Goal: Entertainment & Leisure: Consume media (video, audio)

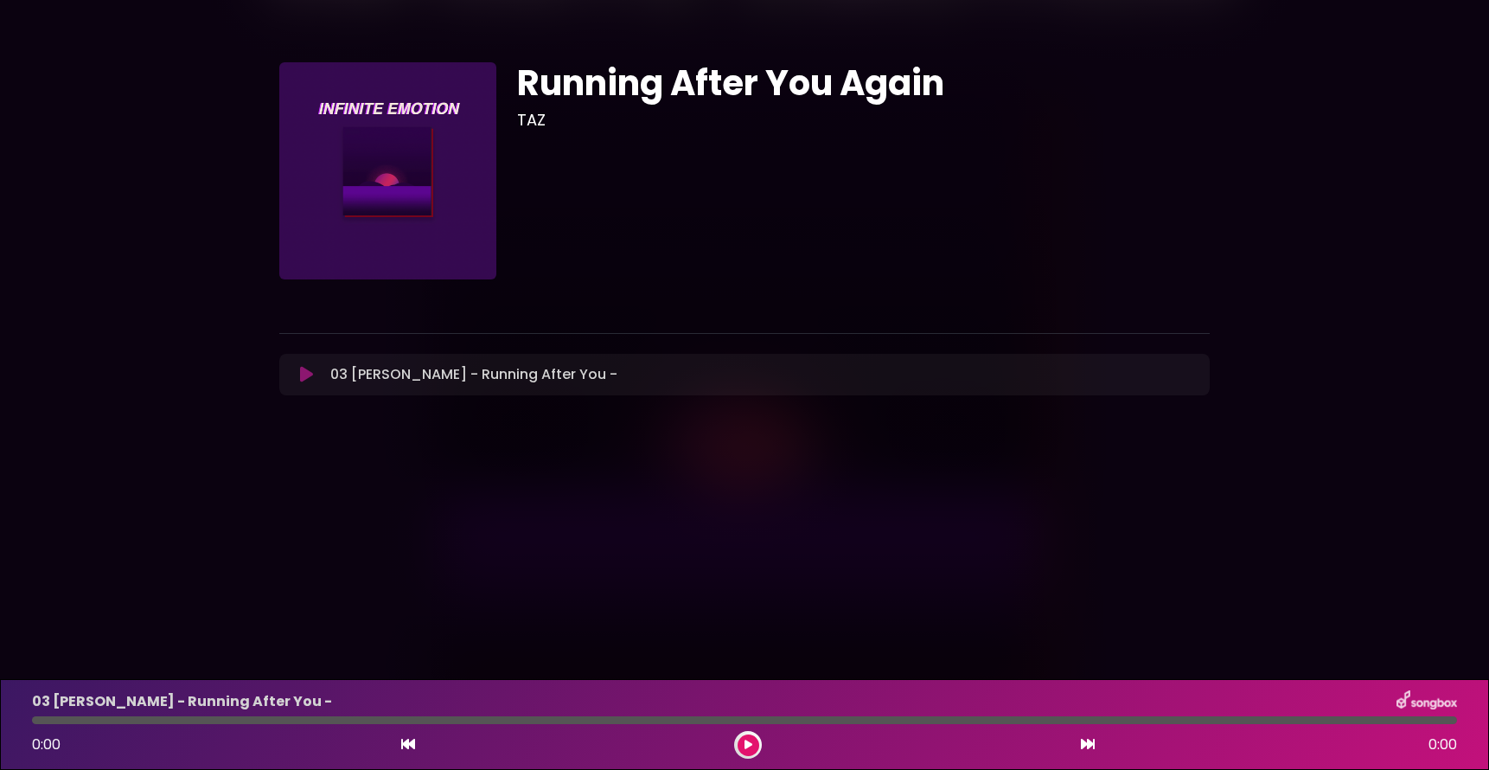
click at [303, 374] on icon at bounding box center [306, 374] width 13 height 17
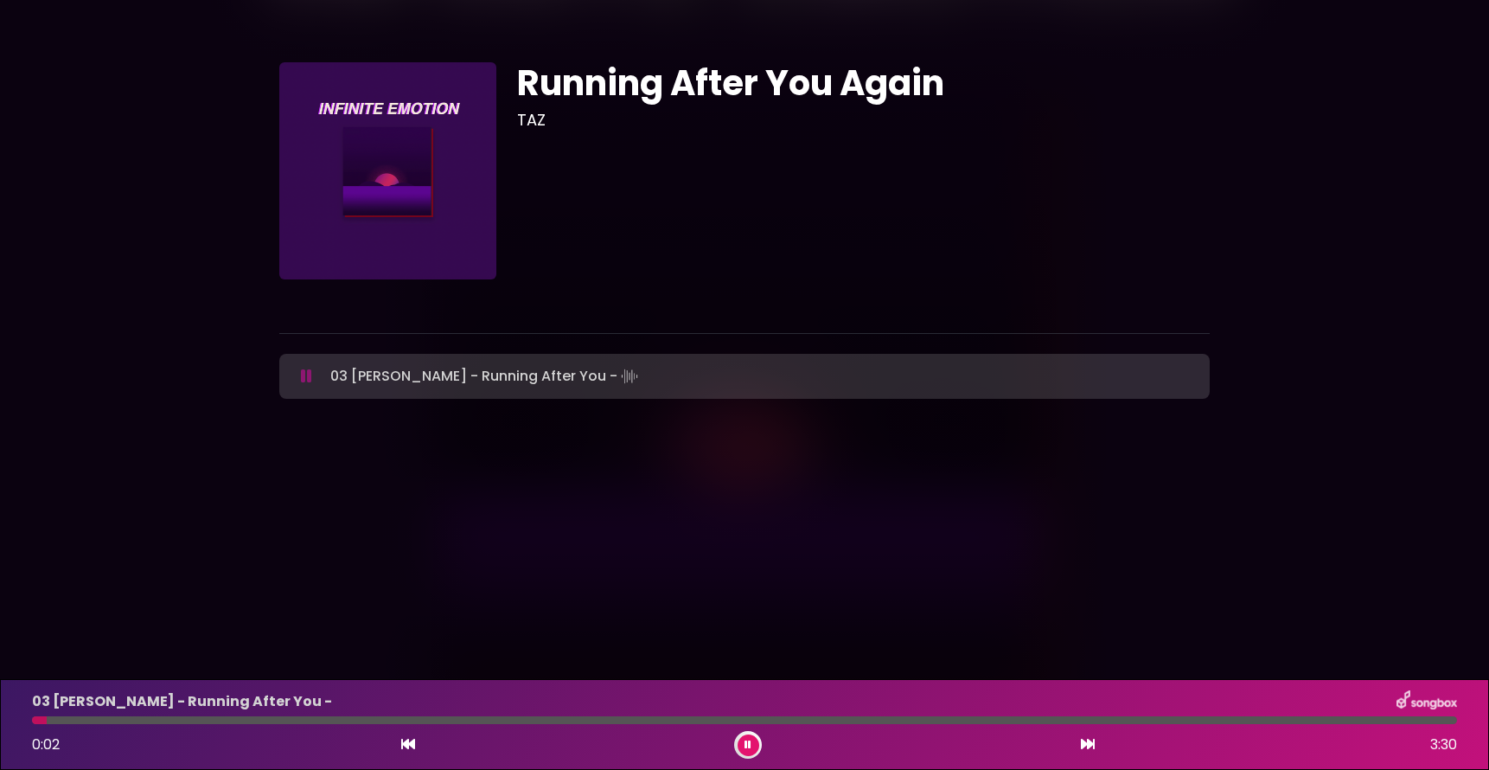
click at [303, 374] on icon at bounding box center [306, 375] width 11 height 17
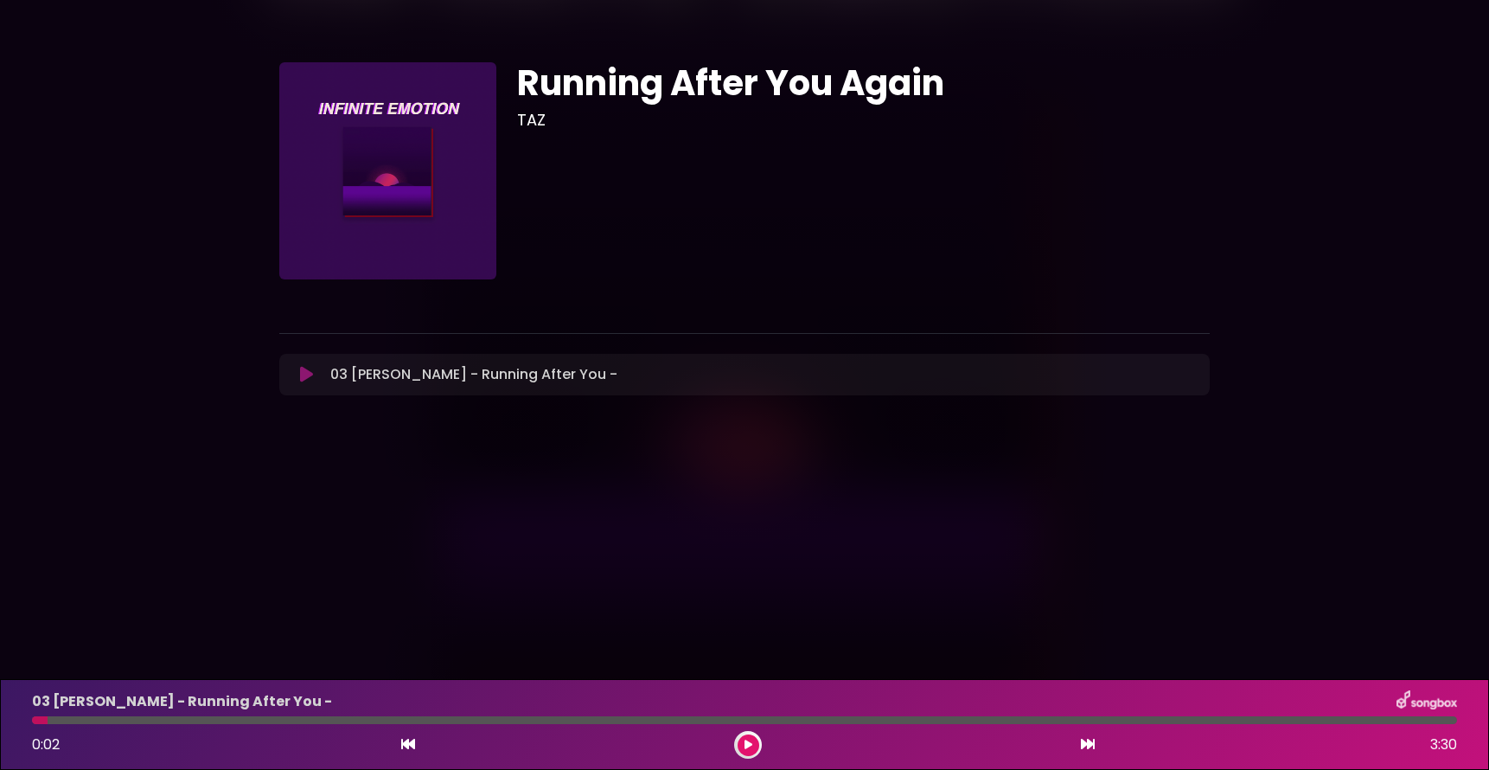
drag, startPoint x: 46, startPoint y: 719, endPoint x: 28, endPoint y: 719, distance: 18.2
click at [28, 719] on div at bounding box center [745, 720] width 1446 height 8
drag, startPoint x: 37, startPoint y: 719, endPoint x: 23, endPoint y: 719, distance: 13.8
click at [23, 719] on div at bounding box center [745, 720] width 1446 height 8
click at [31, 717] on div at bounding box center [745, 720] width 1446 height 8
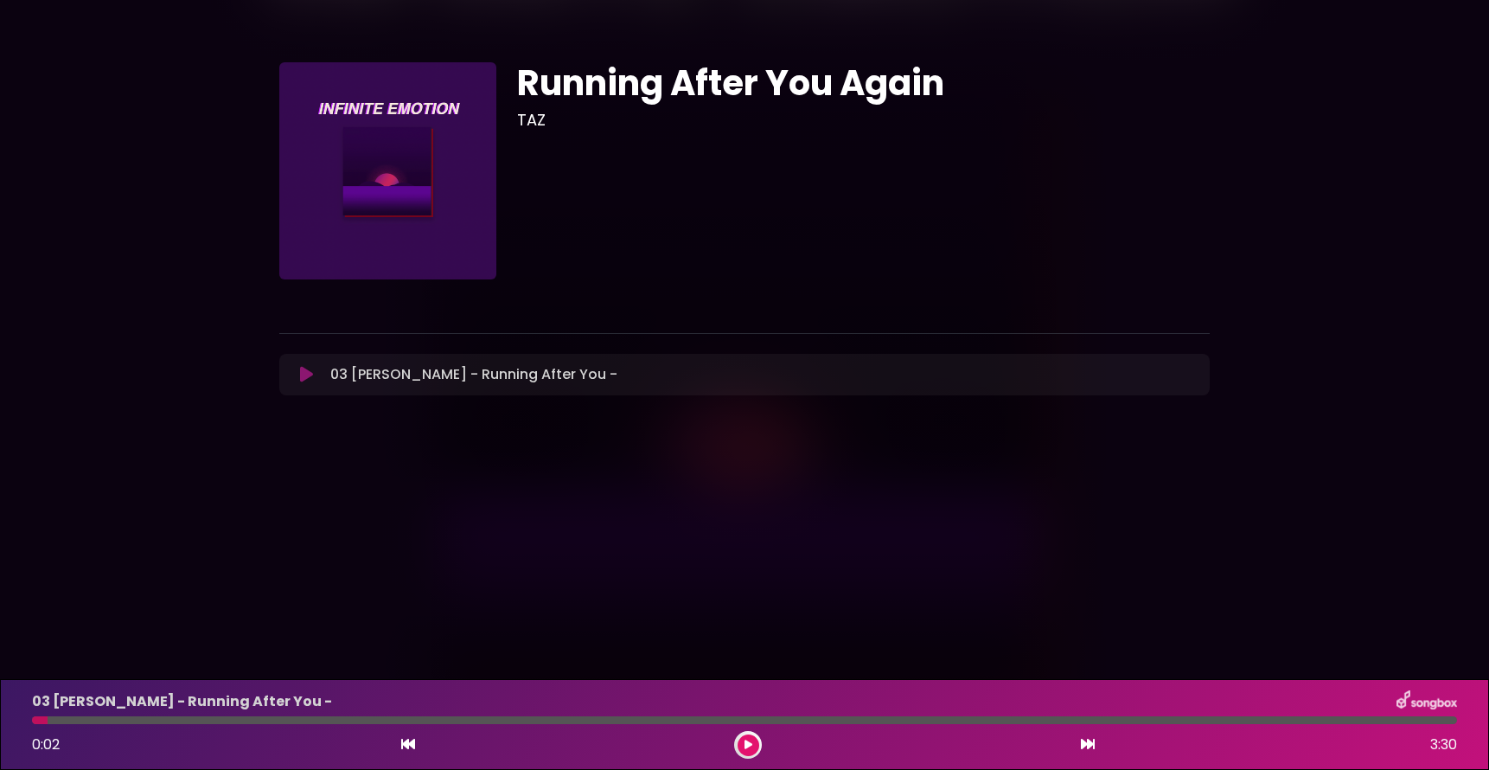
click at [48, 716] on div at bounding box center [744, 720] width 1425 height 8
click at [401, 744] on icon at bounding box center [408, 744] width 14 height 14
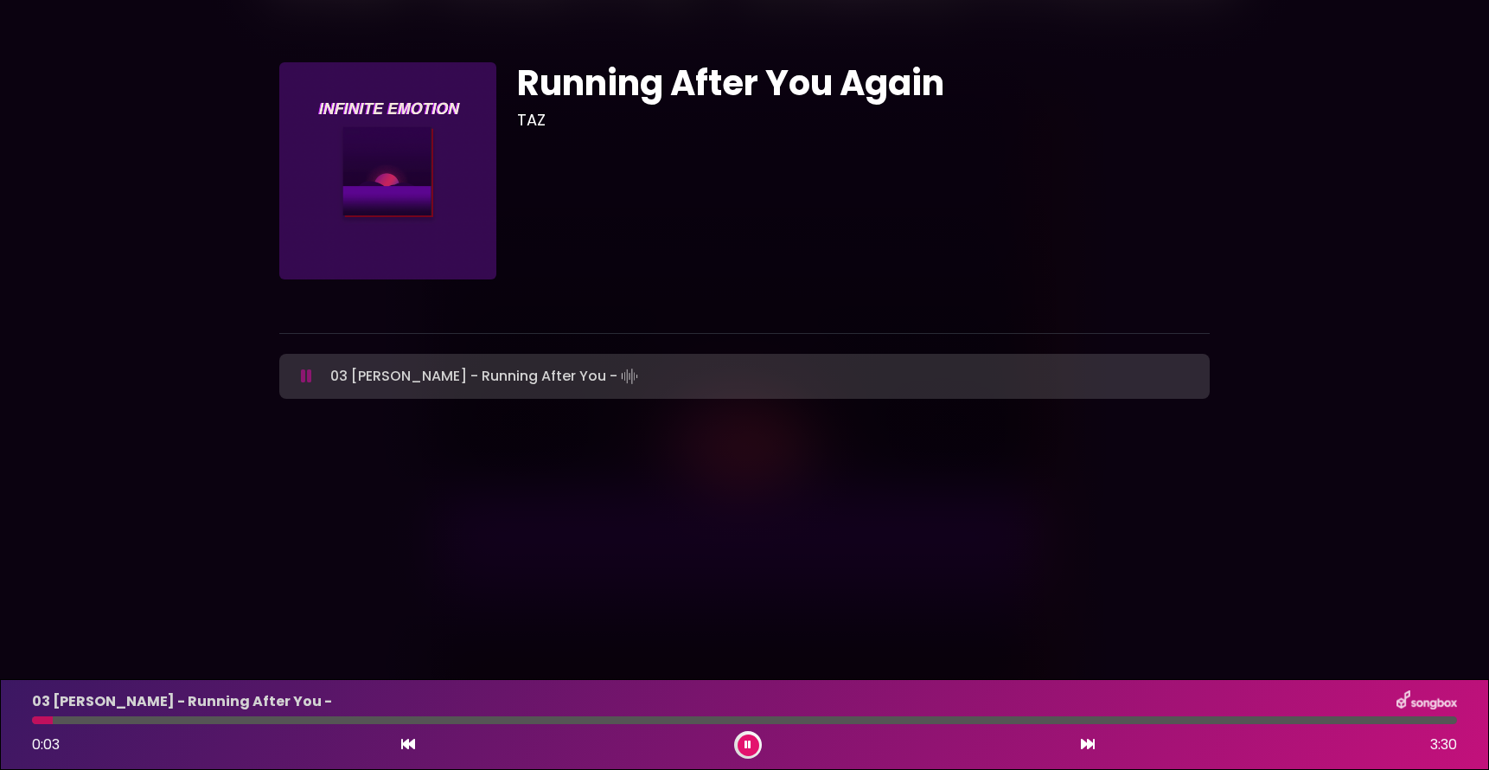
click at [401, 744] on icon at bounding box center [408, 744] width 14 height 14
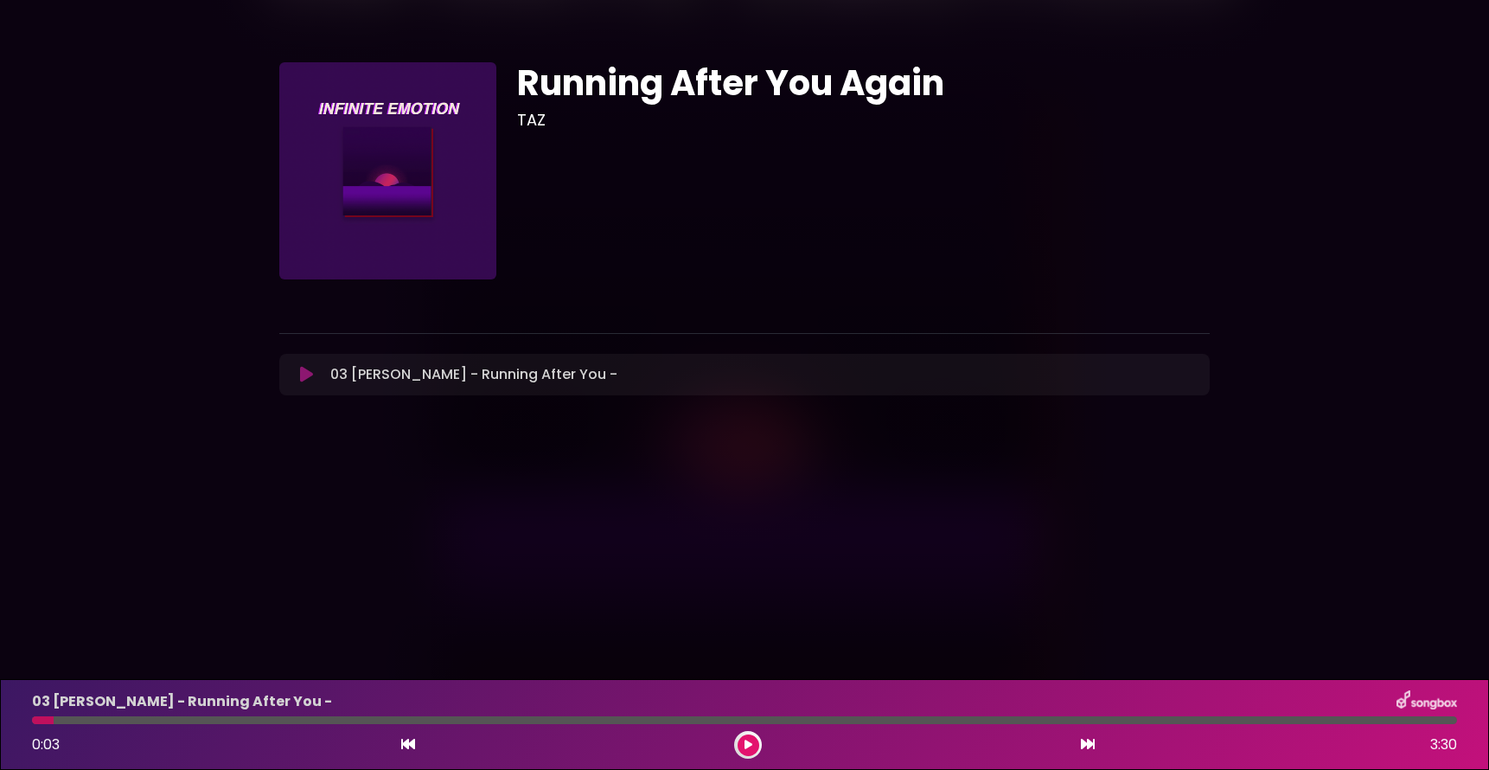
drag, startPoint x: 49, startPoint y: 722, endPoint x: 13, endPoint y: 721, distance: 36.3
click at [13, 721] on div "03 [PERSON_NAME] - Running After You - 0:03 3:30" at bounding box center [744, 724] width 1489 height 91
click at [305, 374] on icon at bounding box center [306, 374] width 13 height 17
click at [751, 743] on icon at bounding box center [748, 744] width 8 height 10
